Goal: Information Seeking & Learning: Understand process/instructions

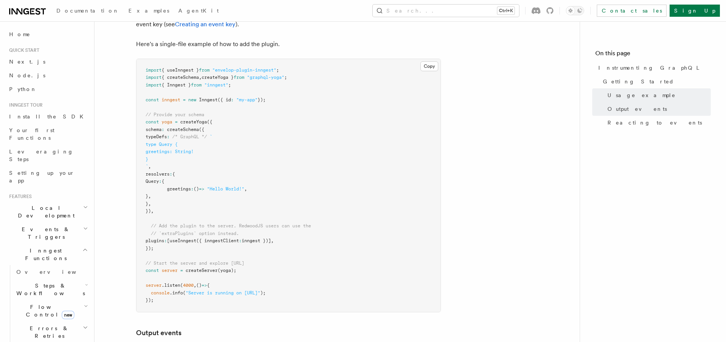
scroll to position [305, 0]
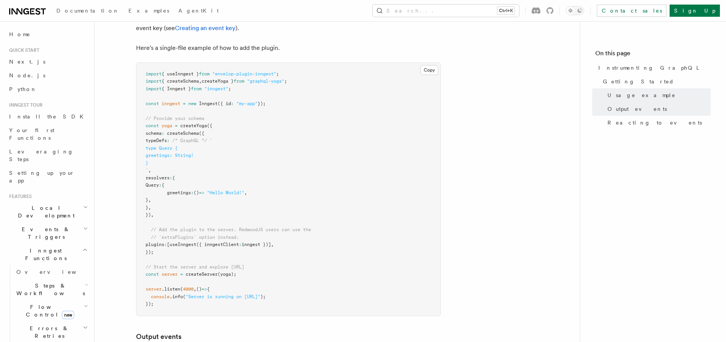
click at [208, 265] on span "// Start the server and explore [URL]" at bounding box center [195, 267] width 99 height 5
click at [205, 275] on span "createServer" at bounding box center [202, 274] width 32 height 5
copy span "createServer"
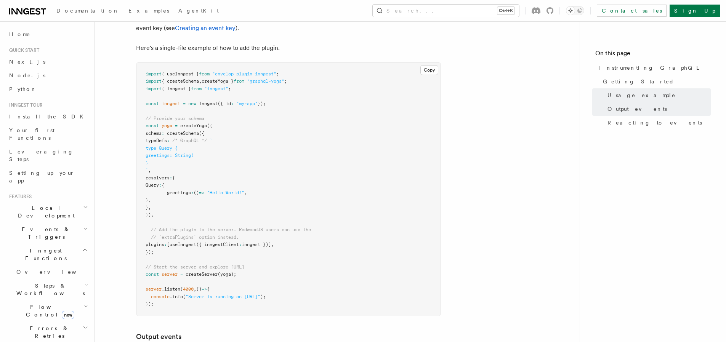
click at [265, 209] on pre "import { useInngest } from "envelop-plugin-inngest" ; import { createSchema , c…" at bounding box center [289, 189] width 304 height 253
click at [261, 164] on pre "import { useInngest } from "envelop-plugin-inngest" ; import { createSchema , c…" at bounding box center [289, 189] width 304 height 253
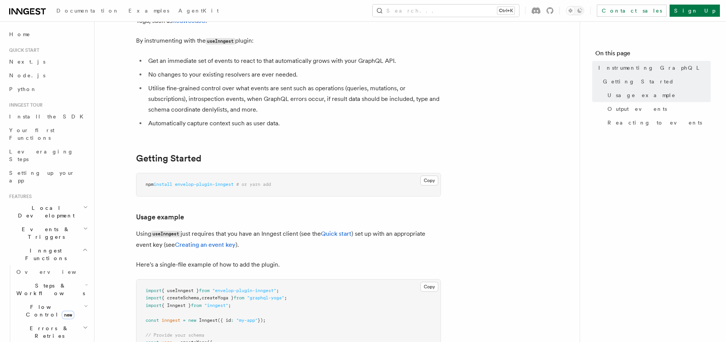
scroll to position [0, 0]
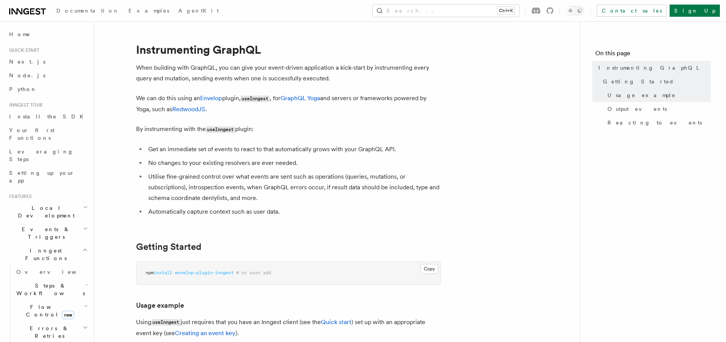
click at [298, 114] on p "We can do this using an Envelop plugin, useInngest , for GraphQL Yoga and serve…" at bounding box center [288, 104] width 305 height 22
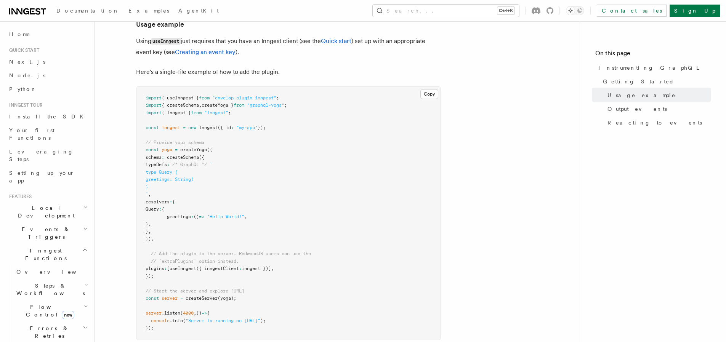
scroll to position [173, 0]
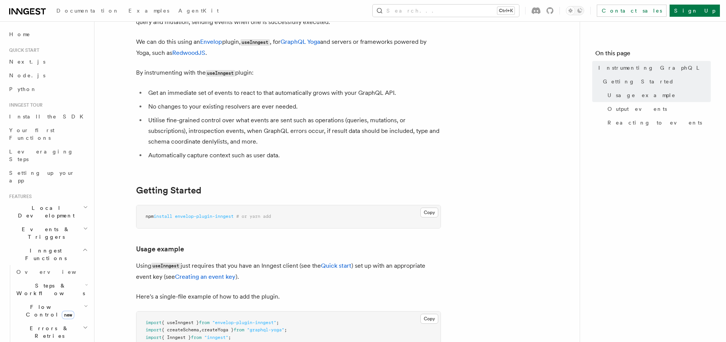
scroll to position [51, 0]
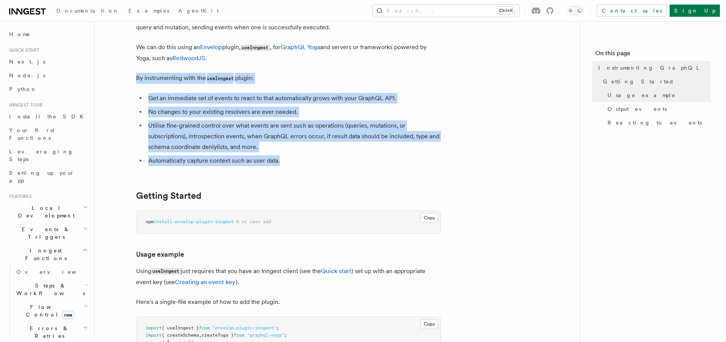
drag, startPoint x: 288, startPoint y: 162, endPoint x: 134, endPoint y: 77, distance: 175.6
drag, startPoint x: 137, startPoint y: 79, endPoint x: 281, endPoint y: 160, distance: 165.8
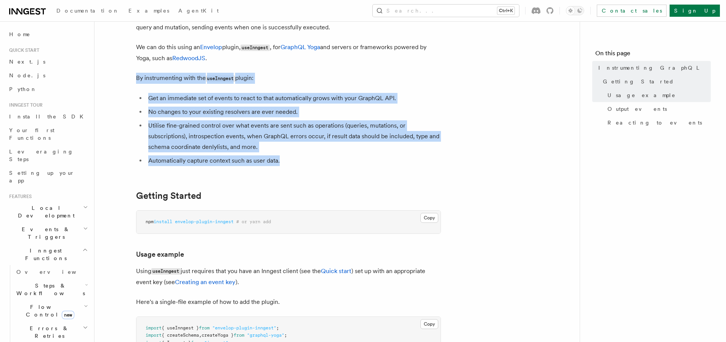
click at [281, 160] on li "Automatically capture context such as user data." at bounding box center [293, 161] width 295 height 11
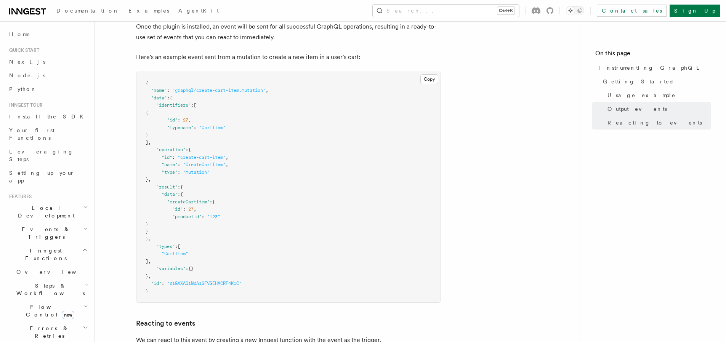
scroll to position [619, 0]
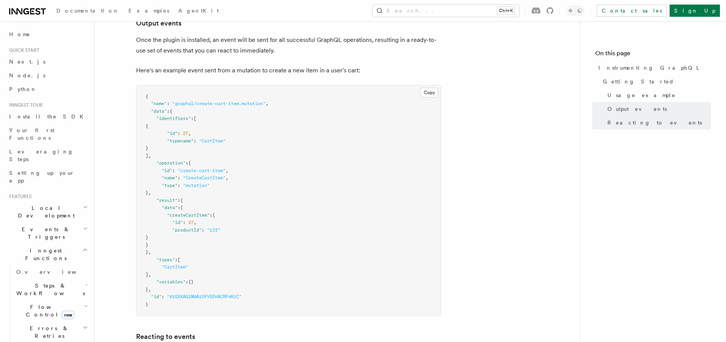
click at [486, 125] on article "Instrumenting GraphQL When building with GraphQL, you can give your event-drive…" at bounding box center [337, 6] width 461 height 1185
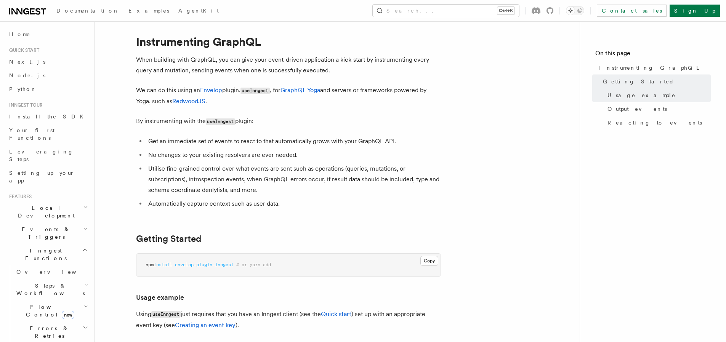
scroll to position [0, 0]
